Goal: Check status: Check status

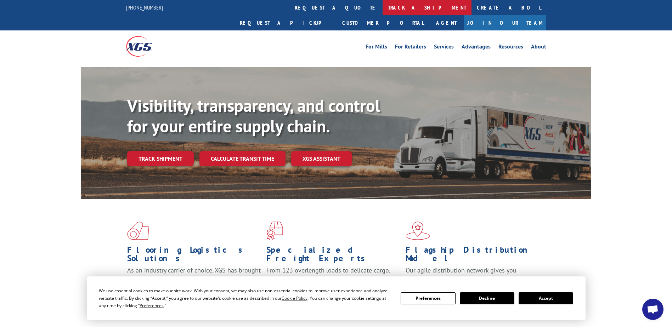
click at [383, 11] on link "track a shipment" at bounding box center [427, 7] width 89 height 15
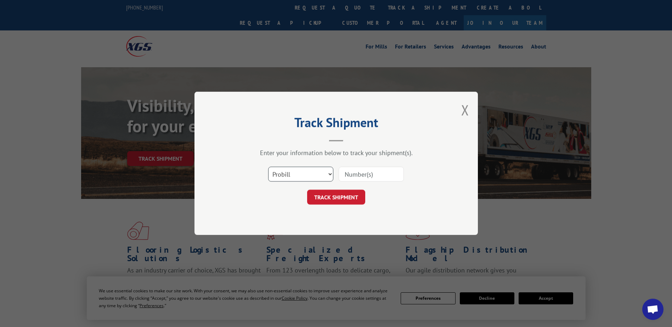
click at [300, 176] on select "Select category... Probill BOL PO" at bounding box center [300, 174] width 65 height 15
select select "po"
click at [268, 167] on select "Select category... Probill BOL PO" at bounding box center [300, 174] width 65 height 15
click at [372, 173] on input at bounding box center [371, 174] width 65 height 15
type input "3"
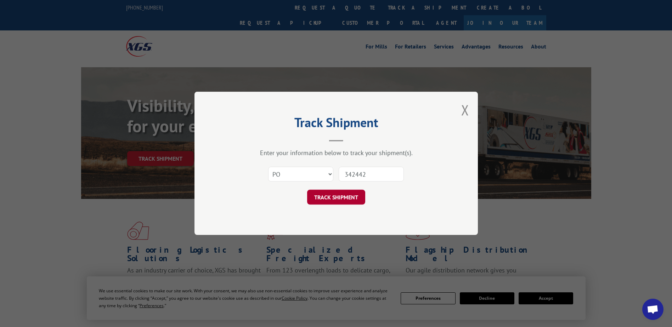
type input "342442"
click at [331, 194] on button "TRACK SHIPMENT" at bounding box center [336, 197] width 58 height 15
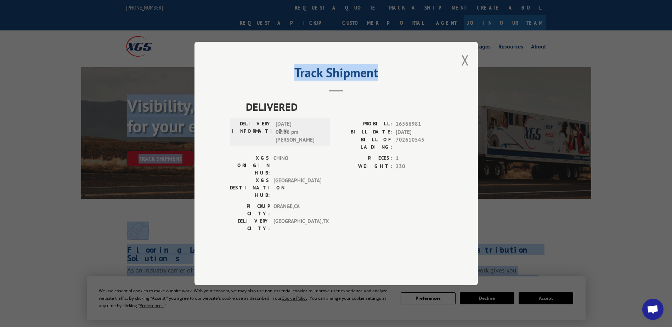
drag, startPoint x: 409, startPoint y: 70, endPoint x: -255, endPoint y: 85, distance: 663.9
click at [462, 69] on button "Close modal" at bounding box center [465, 60] width 8 height 19
